Goal: Information Seeking & Learning: Learn about a topic

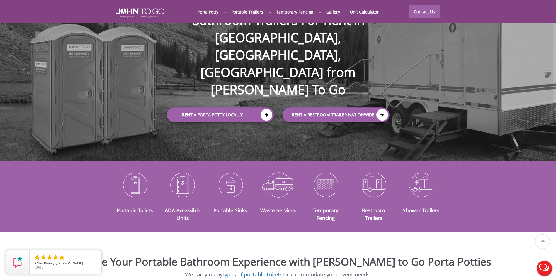
scroll to position [59, 0]
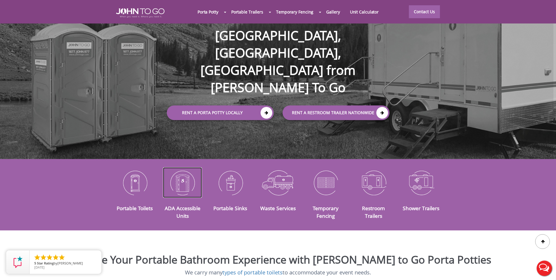
click at [186, 179] on img at bounding box center [182, 182] width 39 height 31
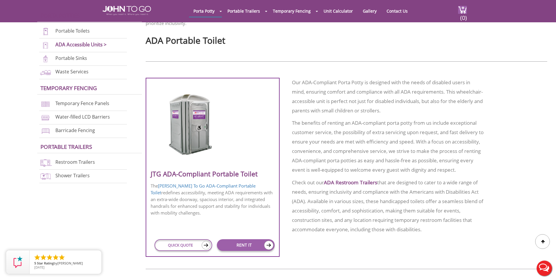
scroll to position [205, 0]
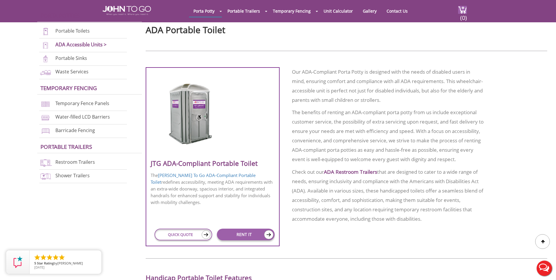
click at [187, 127] on img at bounding box center [191, 113] width 56 height 67
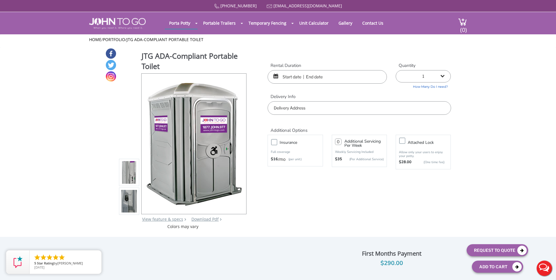
click at [131, 172] on img at bounding box center [129, 172] width 16 height 138
click at [130, 196] on img at bounding box center [129, 201] width 16 height 138
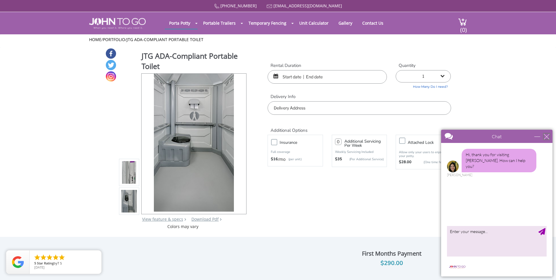
click at [549, 134] on div "close" at bounding box center [547, 136] width 6 height 6
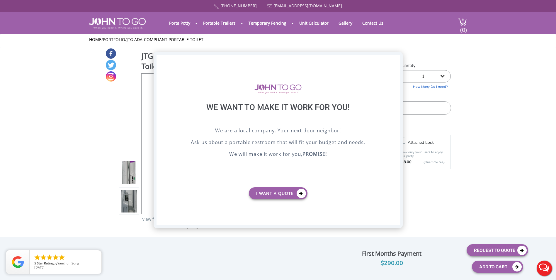
click at [395, 59] on div "X" at bounding box center [395, 60] width 9 height 10
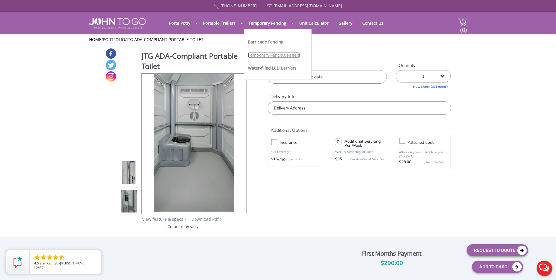
click at [278, 55] on link "Temporary Fencing Panels" at bounding box center [274, 55] width 52 height 6
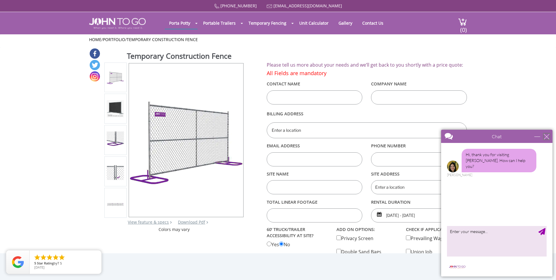
click at [544, 137] on div "close" at bounding box center [547, 136] width 6 height 6
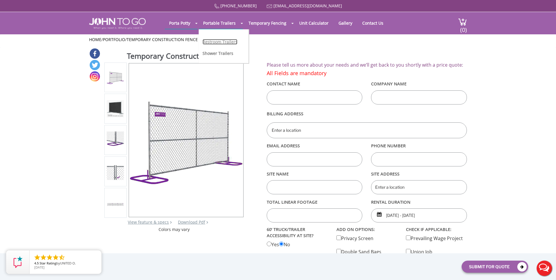
click at [211, 44] on link "Restroom Trailers" at bounding box center [220, 42] width 35 height 6
click at [119, 112] on img at bounding box center [115, 108] width 17 height 17
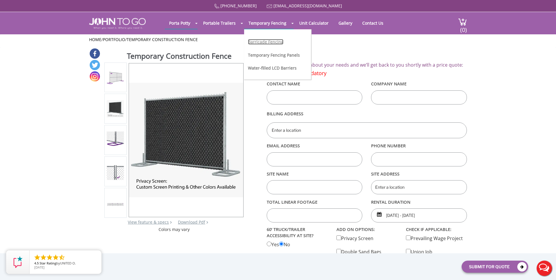
click at [263, 41] on link "Barricade Fencing" at bounding box center [265, 42] width 35 height 6
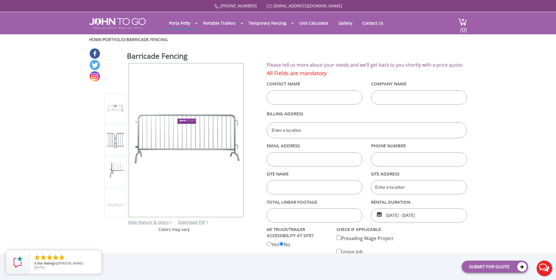
click at [111, 168] on img at bounding box center [115, 171] width 17 height 17
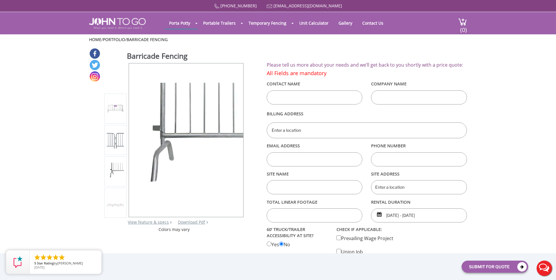
click at [106, 198] on li at bounding box center [115, 203] width 22 height 30
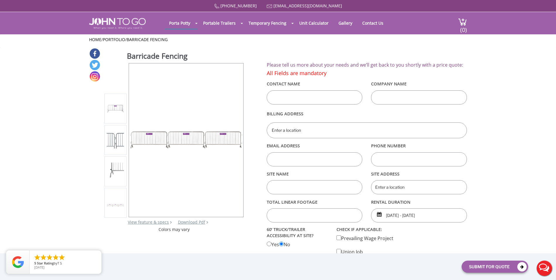
click at [114, 115] on div at bounding box center [115, 108] width 17 height 25
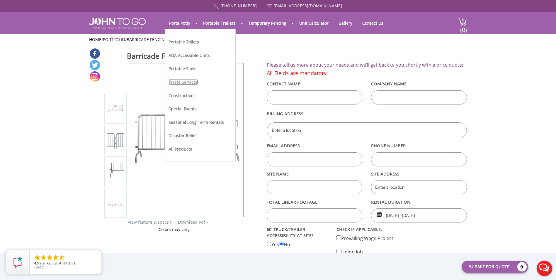
click at [186, 82] on link "Waste Services" at bounding box center [183, 82] width 29 height 6
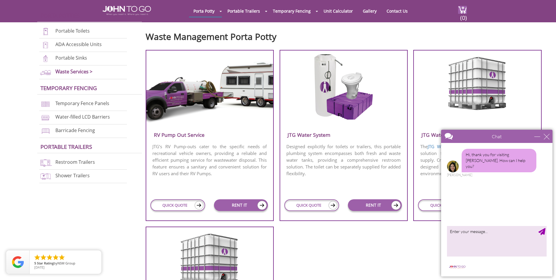
scroll to position [117, 0]
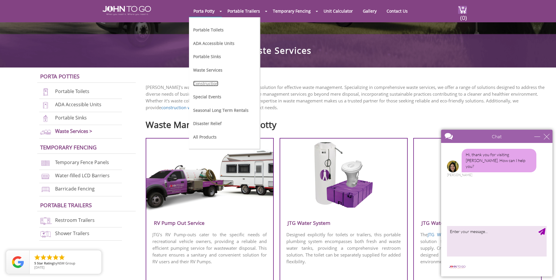
click at [201, 81] on link "Construction" at bounding box center [205, 84] width 25 height 6
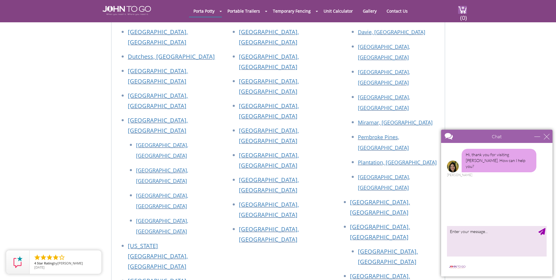
scroll to position [1027, 0]
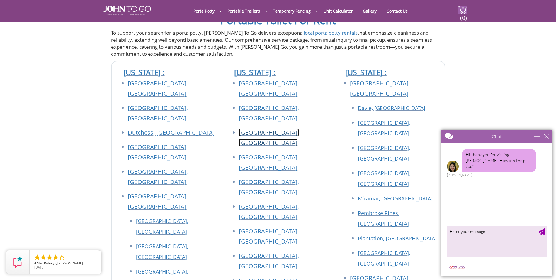
click at [258, 128] on link "[GEOGRAPHIC_DATA], [GEOGRAPHIC_DATA]" at bounding box center [269, 137] width 60 height 18
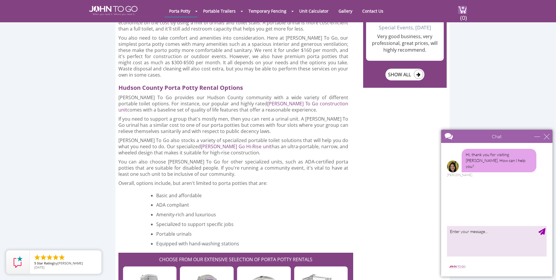
scroll to position [528, 0]
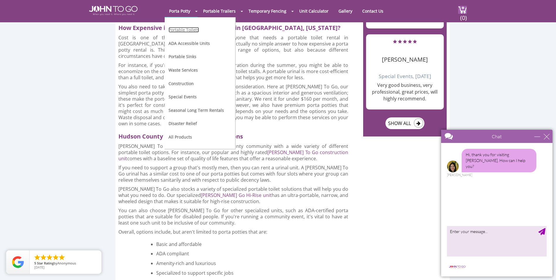
click at [184, 30] on link "Portable Toilets" at bounding box center [184, 30] width 31 height 6
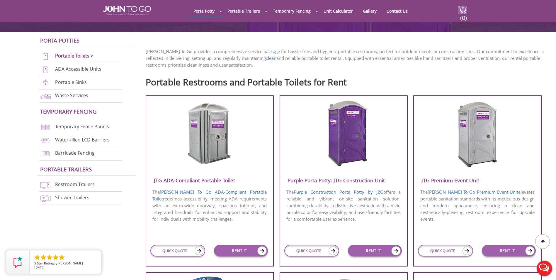
scroll to position [176, 0]
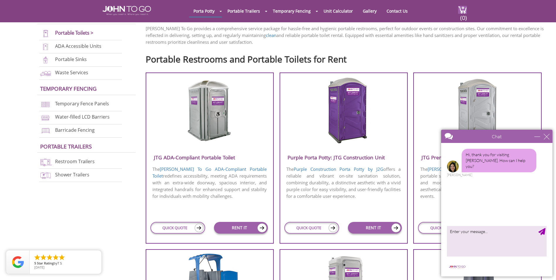
click at [551, 138] on div "Chat" at bounding box center [496, 136] width 111 height 13
click at [550, 136] on div "Chat" at bounding box center [496, 136] width 111 height 13
click at [549, 136] on div "close" at bounding box center [547, 136] width 6 height 6
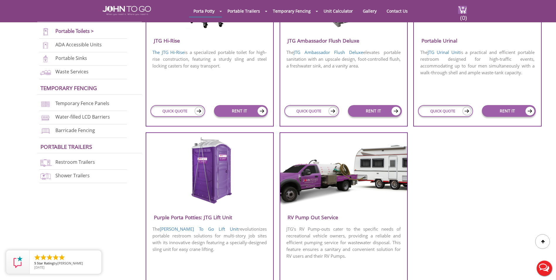
scroll to position [381, 0]
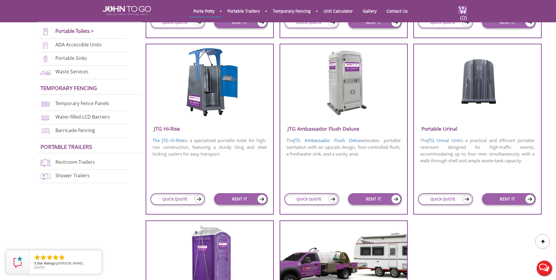
click at [475, 98] on img at bounding box center [478, 77] width 49 height 59
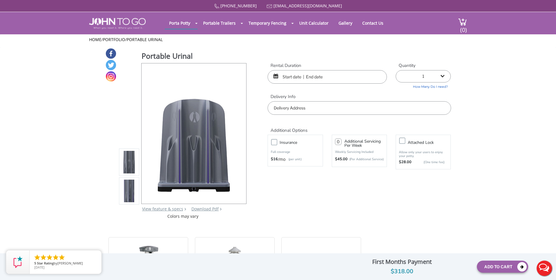
click at [123, 189] on img at bounding box center [129, 191] width 16 height 138
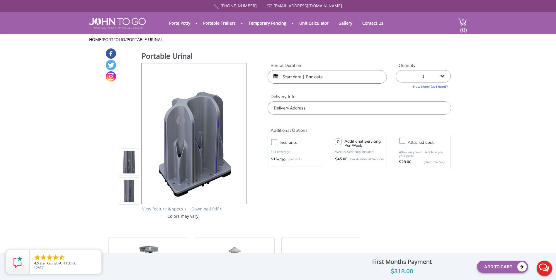
click at [125, 153] on img at bounding box center [129, 162] width 16 height 138
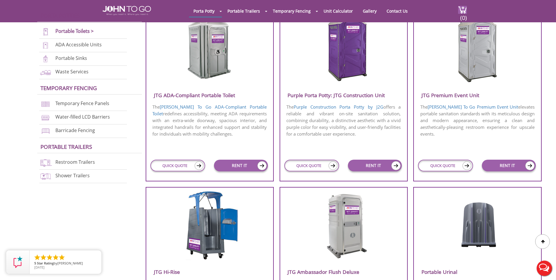
scroll to position [199, 0]
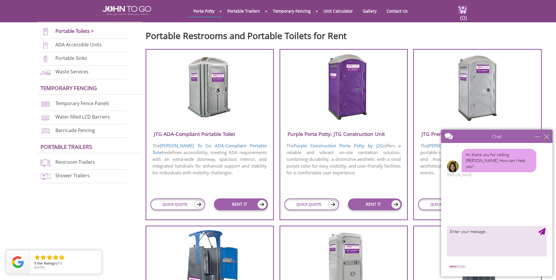
click at [548, 135] on div "close" at bounding box center [547, 136] width 6 height 6
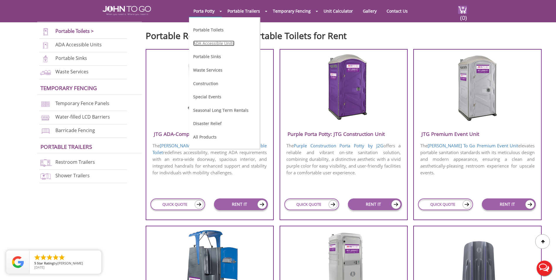
click at [219, 43] on link "ADA Accessible Units" at bounding box center [213, 43] width 41 height 6
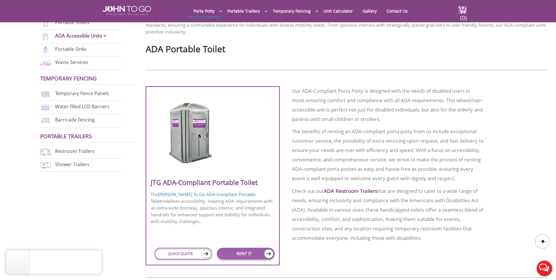
scroll to position [176, 0]
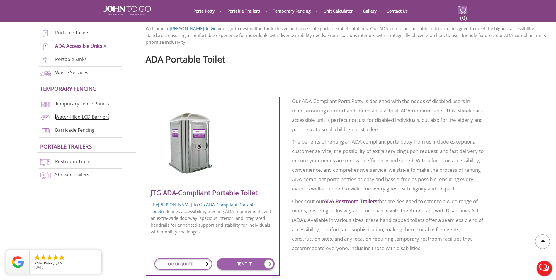
click at [91, 114] on link "Water-filled LCD Barriers" at bounding box center [82, 117] width 55 height 6
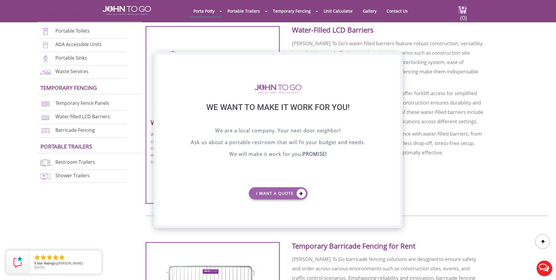
click at [395, 60] on div "X" at bounding box center [395, 60] width 9 height 10
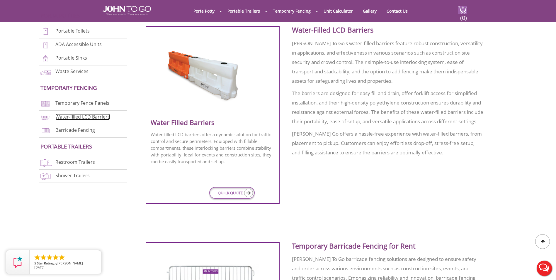
click at [72, 115] on link "Water-filled LCD Barriers" at bounding box center [82, 117] width 55 height 6
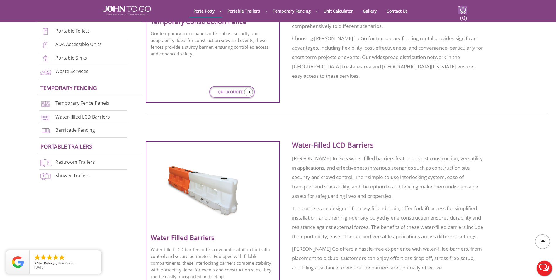
scroll to position [398, 0]
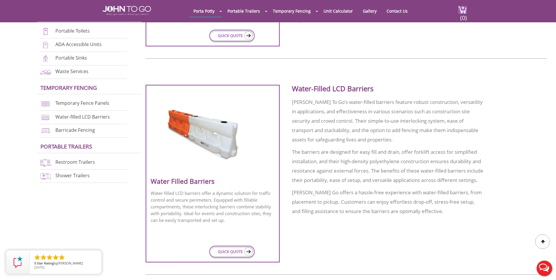
click at [198, 180] on h3 "Water Filled Barriers" at bounding box center [213, 182] width 124 height 9
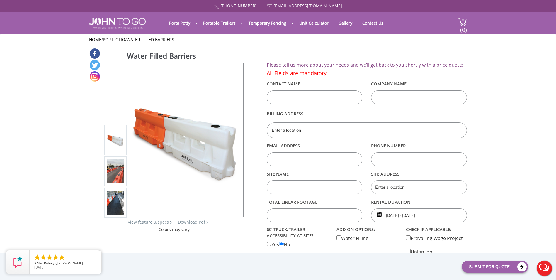
click at [121, 172] on img at bounding box center [115, 171] width 17 height 24
